Goal: Transaction & Acquisition: Purchase product/service

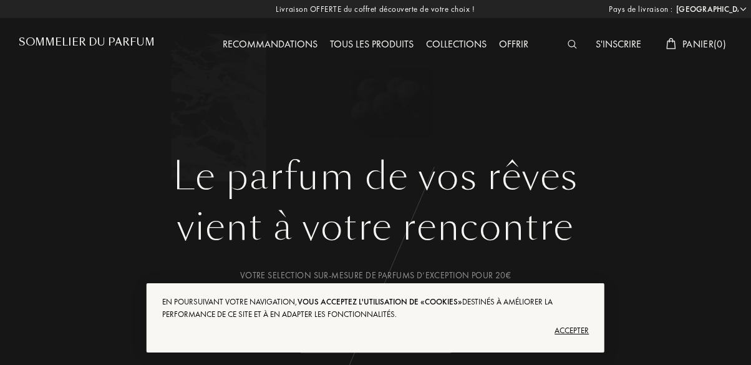
select select "BE"
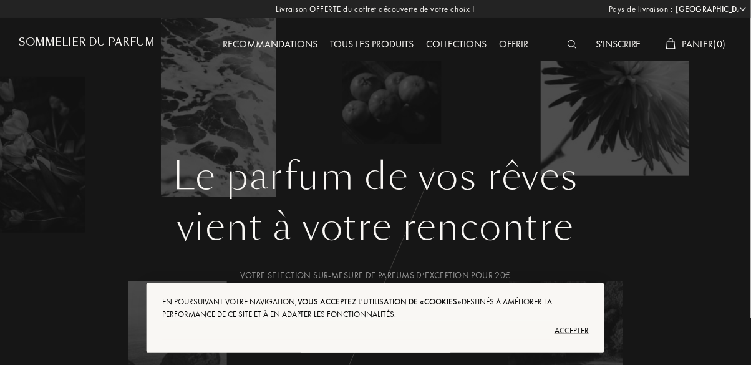
click at [378, 44] on div "Tous les produits" at bounding box center [372, 45] width 96 height 16
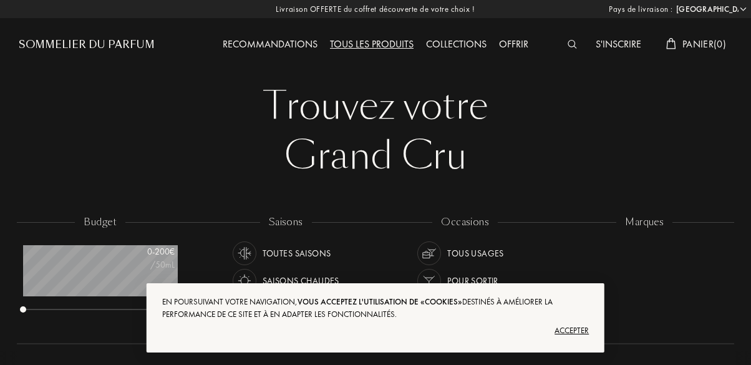
select select "BE"
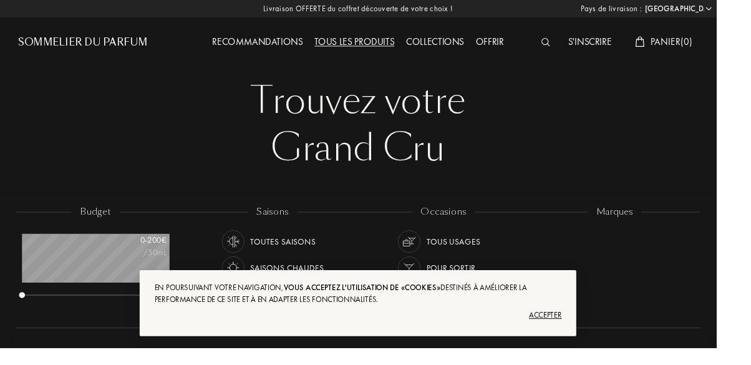
scroll to position [62, 154]
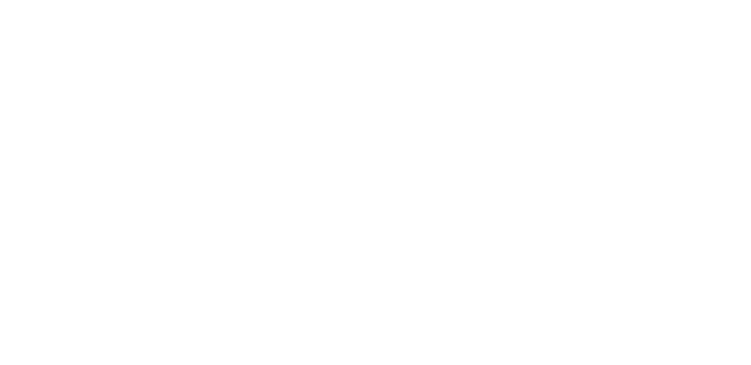
scroll to position [670, 0]
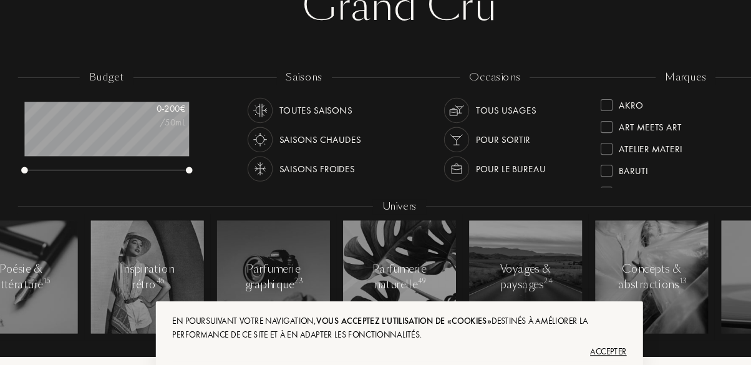
scroll to position [0, 0]
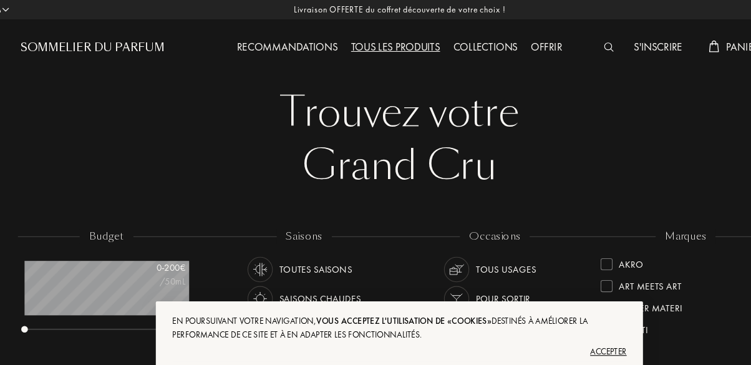
click at [374, 44] on div "Tous les produits" at bounding box center [372, 45] width 96 height 16
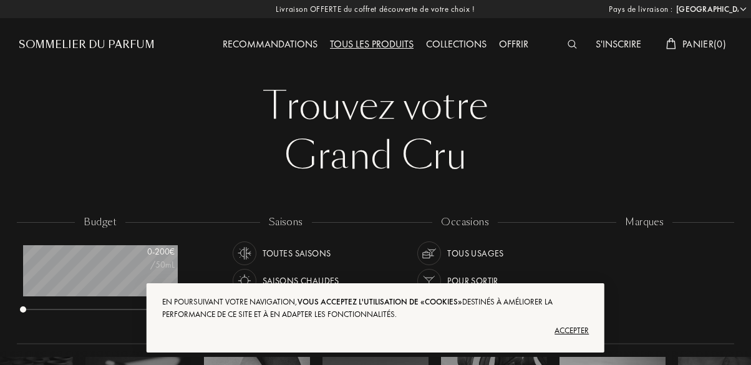
select select "BE"
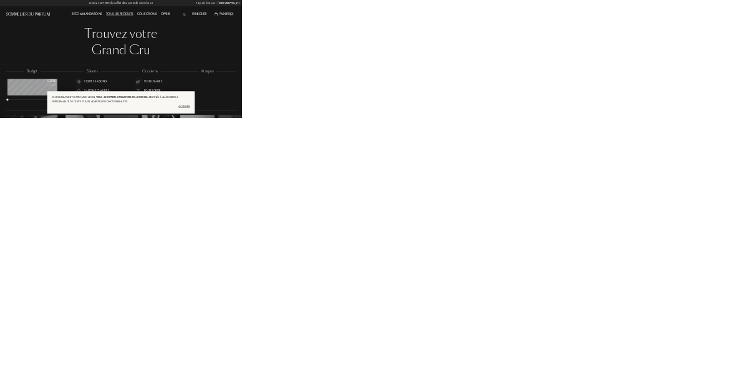
scroll to position [62, 154]
